Goal: Navigation & Orientation: Locate item on page

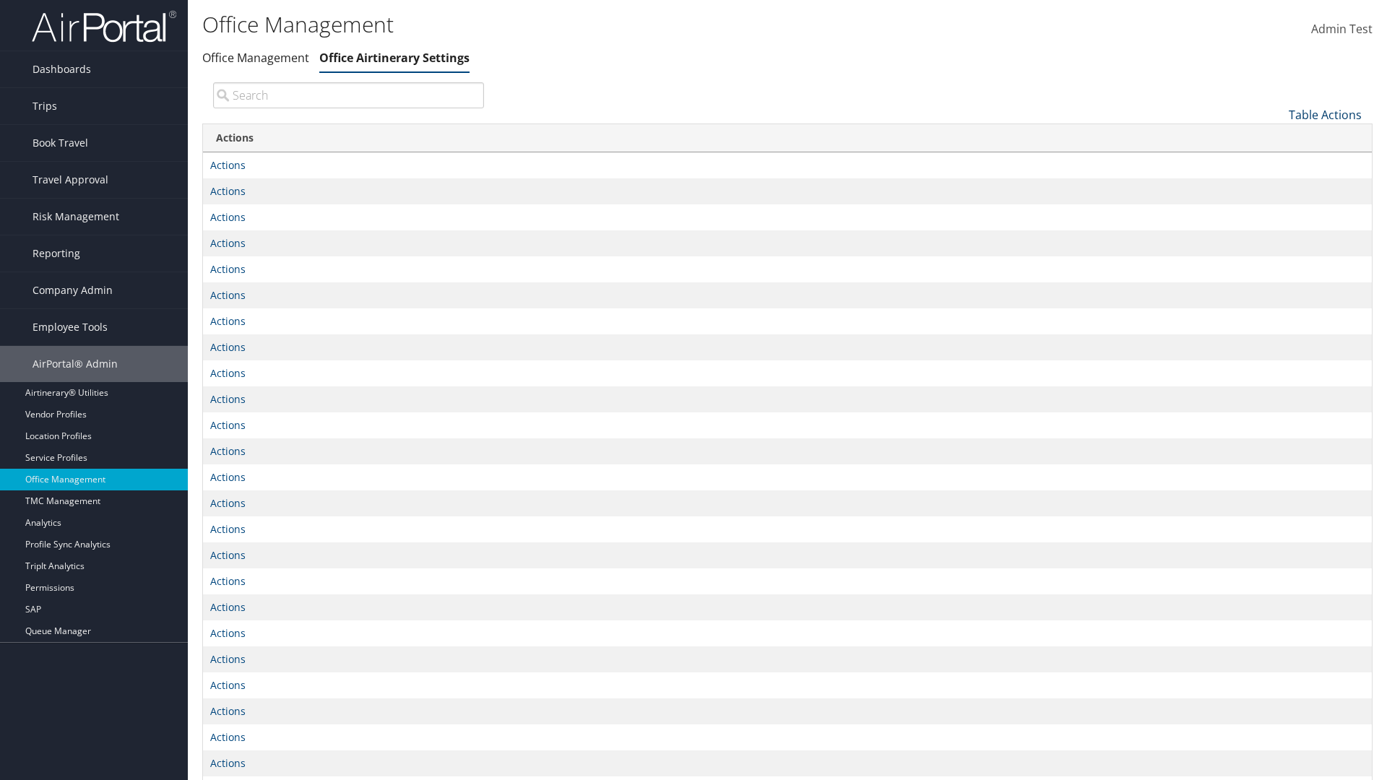
click at [1325, 114] on link "Table Actions" at bounding box center [1324, 115] width 73 height 16
click at [1276, 161] on link "Page Length" at bounding box center [1277, 161] width 190 height 25
click at [1276, 162] on link "25" at bounding box center [1277, 163] width 190 height 25
click at [1325, 114] on link "Table Actions" at bounding box center [1324, 115] width 73 height 16
click at [1276, 161] on link "Page Length" at bounding box center [1277, 161] width 190 height 25
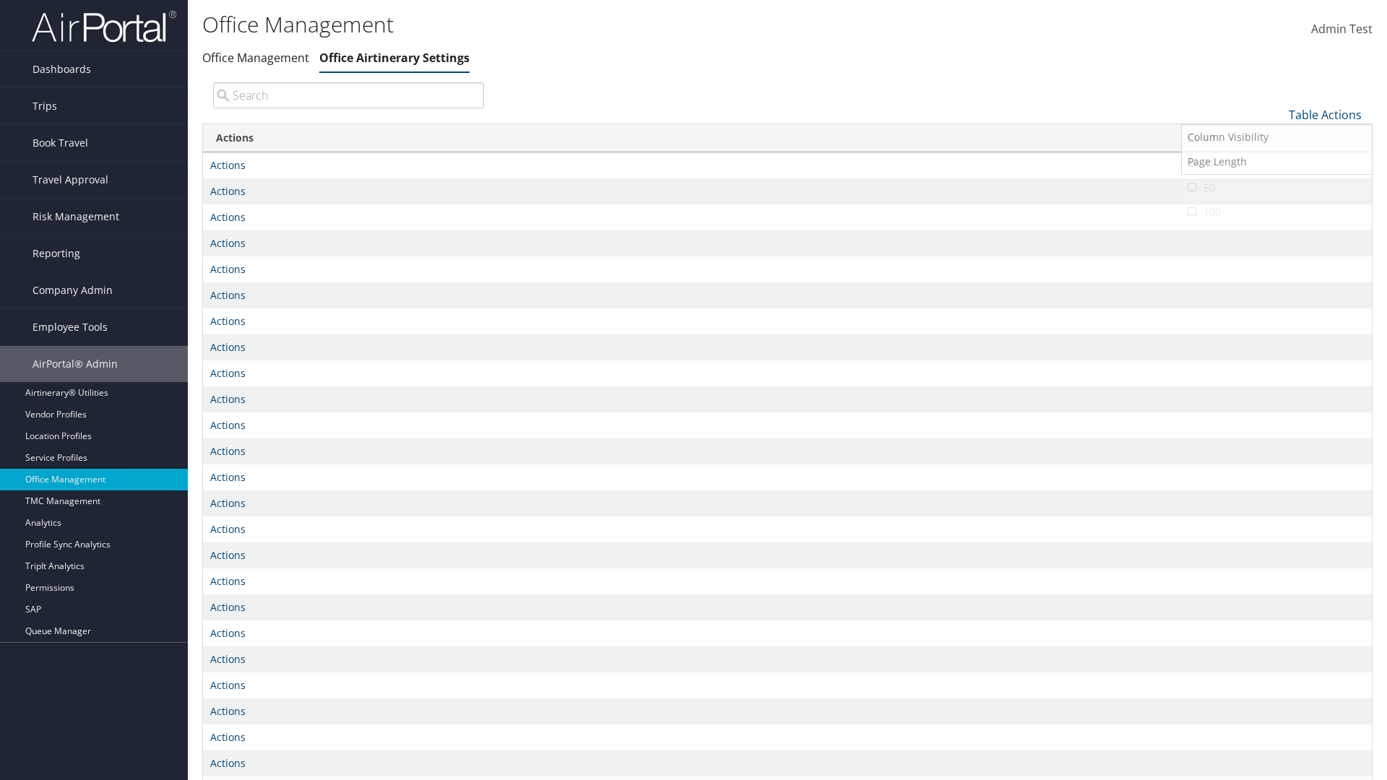
click at [1276, 187] on link "50" at bounding box center [1277, 187] width 190 height 25
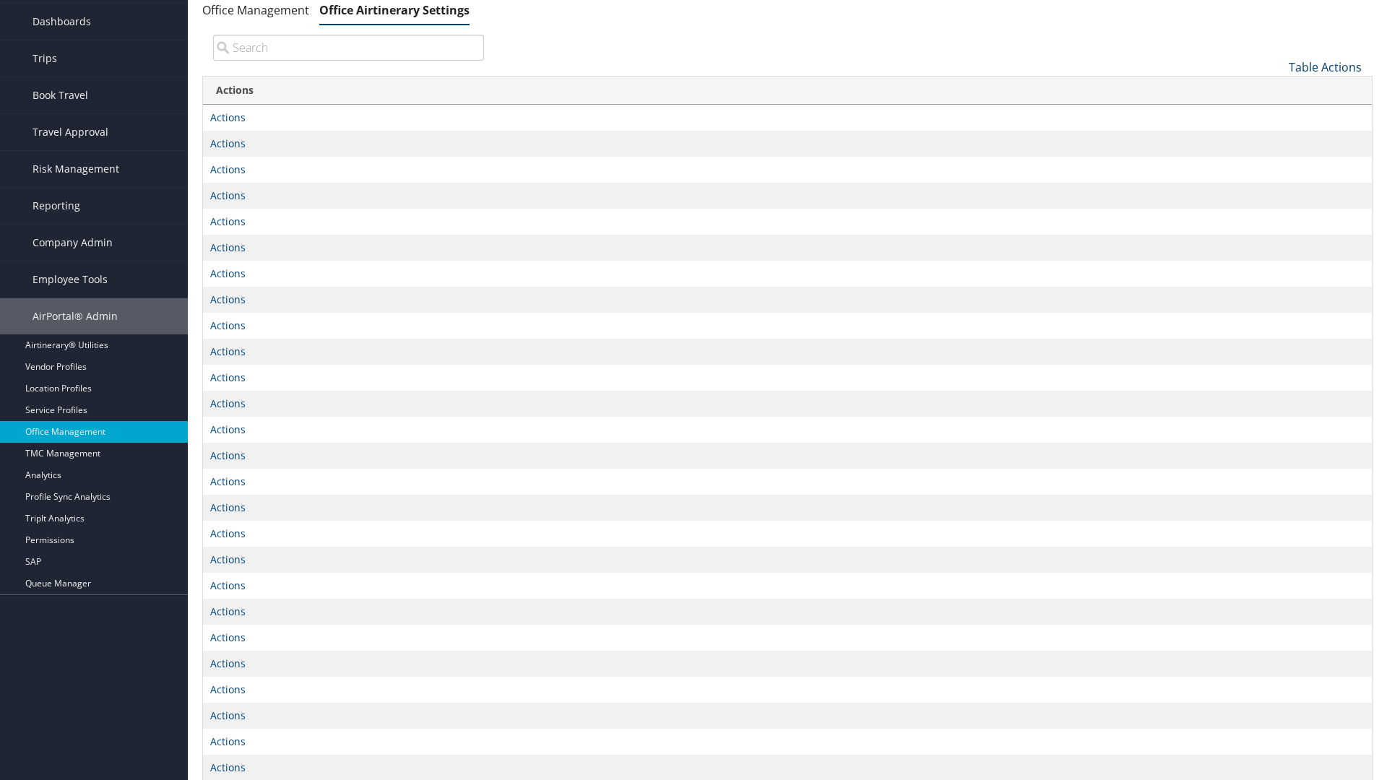
click at [1325, 66] on link "Table Actions" at bounding box center [1324, 67] width 73 height 16
click at [1276, 113] on link "Page Length" at bounding box center [1277, 114] width 190 height 25
click at [1276, 164] on link "100" at bounding box center [1277, 164] width 190 height 25
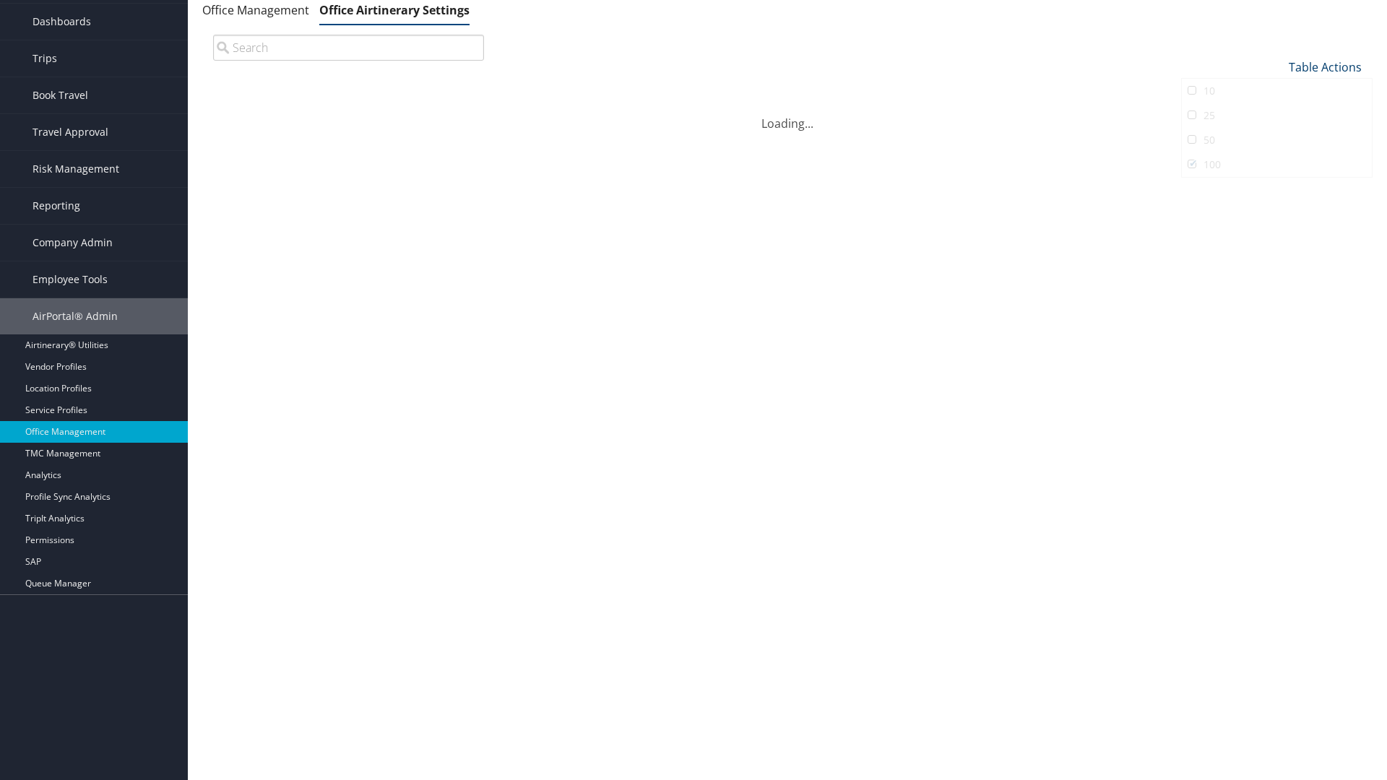
click at [1325, 75] on link "Table Actions" at bounding box center [1324, 67] width 73 height 16
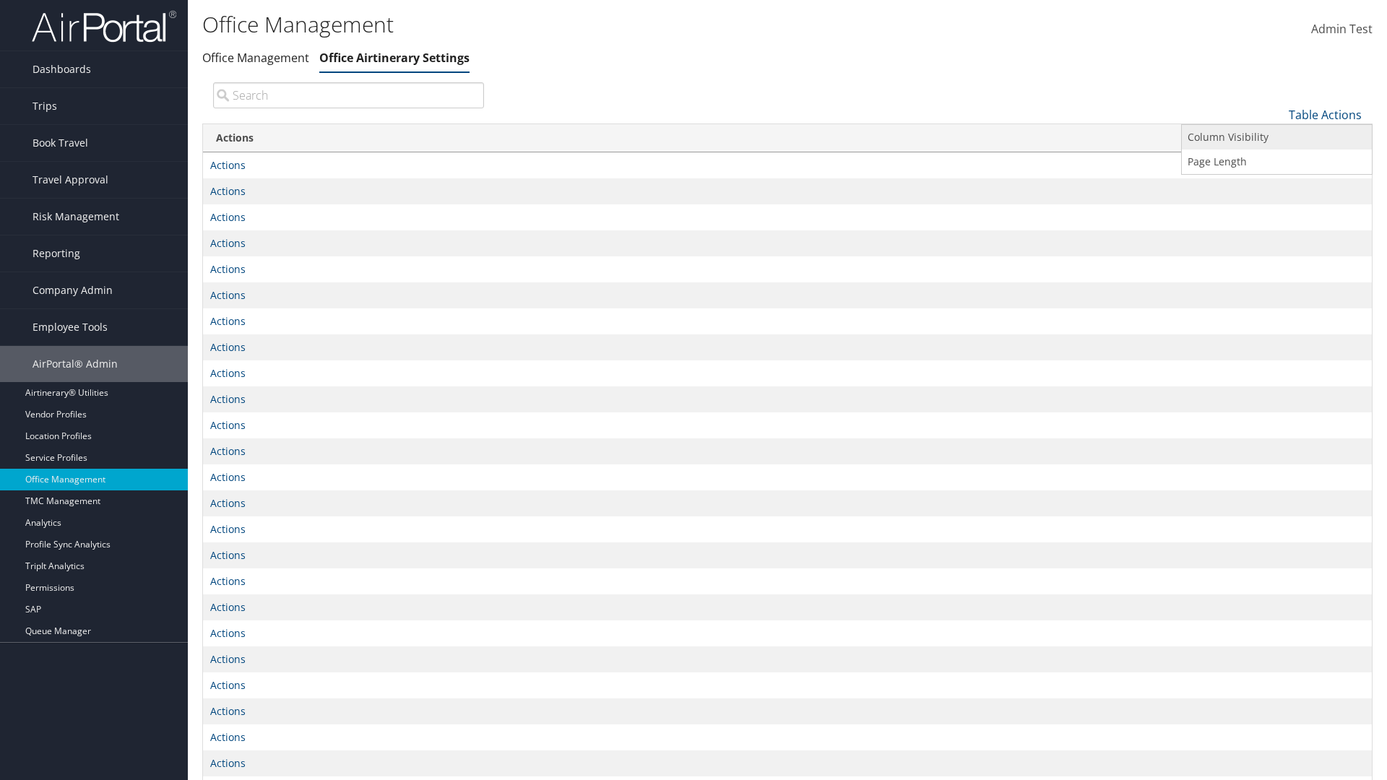
click at [1276, 136] on link "Column Visibility" at bounding box center [1277, 137] width 190 height 25
